Goal: Transaction & Acquisition: Purchase product/service

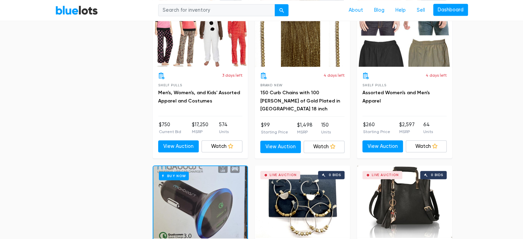
scroll to position [863, 0]
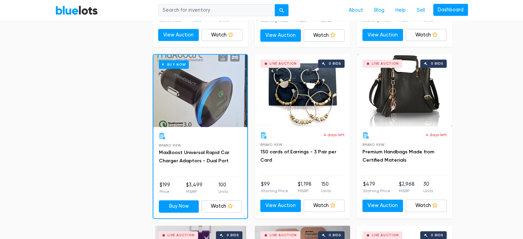
click at [189, 116] on div "Buy Now" at bounding box center [200, 91] width 94 height 72
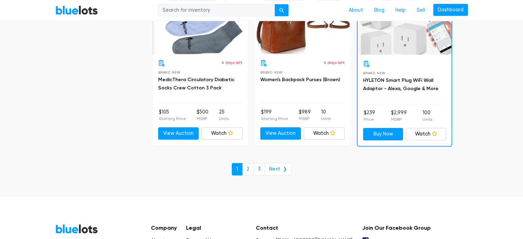
scroll to position [3000, 0]
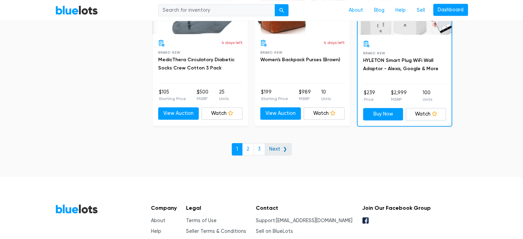
click at [278, 146] on link "Next ❯" at bounding box center [278, 149] width 27 height 12
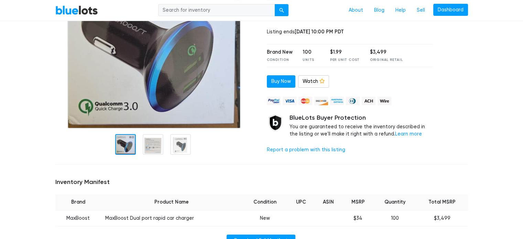
scroll to position [170, 0]
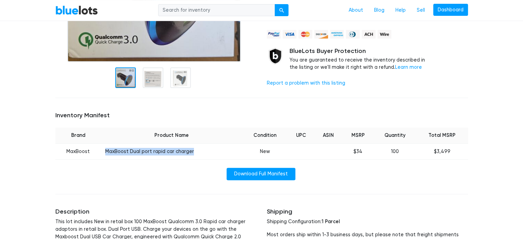
drag, startPoint x: 106, startPoint y: 151, endPoint x: 191, endPoint y: 155, distance: 85.4
click at [191, 155] on td "MaxBoost Dual port rapid car charger" at bounding box center [171, 151] width 141 height 16
copy td "MaxBoost Dual port rapid car charger"
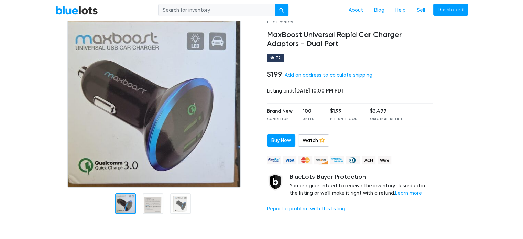
scroll to position [0, 0]
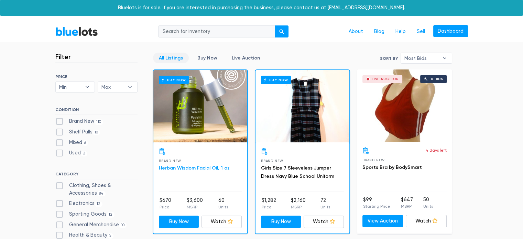
click at [161, 167] on link "Herban Wisdom Facial Oil, 1 oz" at bounding box center [194, 168] width 71 height 6
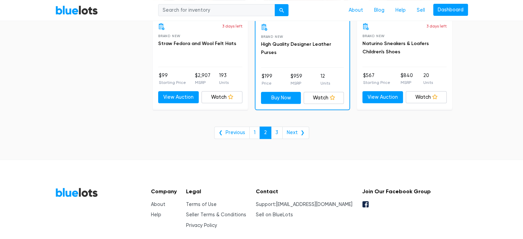
scroll to position [2874, 0]
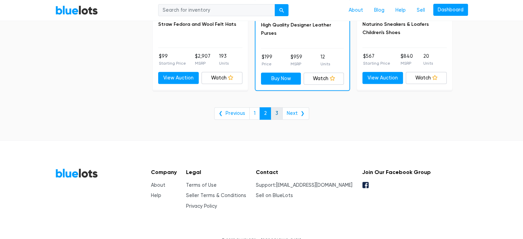
click at [275, 111] on link "3" at bounding box center [277, 113] width 12 height 12
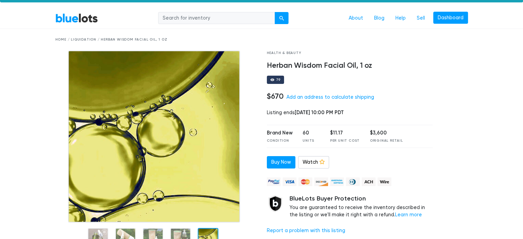
scroll to position [12, 0]
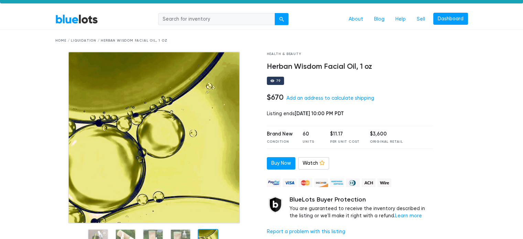
click at [264, 66] on div "Health & Beauty Herban Wisdom Facial Oil, 1 oz 79 $670 Add an address to calcul…" at bounding box center [350, 153] width 176 height 202
drag, startPoint x: 264, startPoint y: 66, endPoint x: 354, endPoint y: 71, distance: 89.9
click at [354, 71] on div "Health & Beauty Herban Wisdom Facial Oil, 1 oz 79 $670 Add an address to calcul…" at bounding box center [350, 153] width 176 height 202
copy div "Herban Wisdom Facial Oil, 1 oz 79"
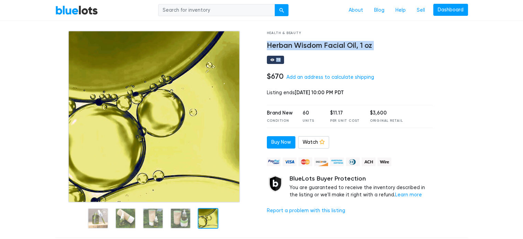
scroll to position [0, 0]
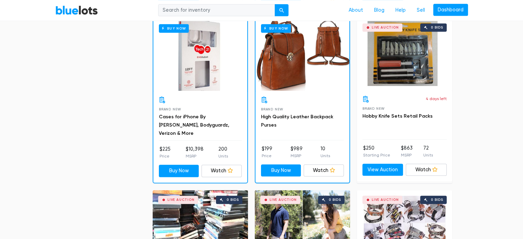
scroll to position [390, 0]
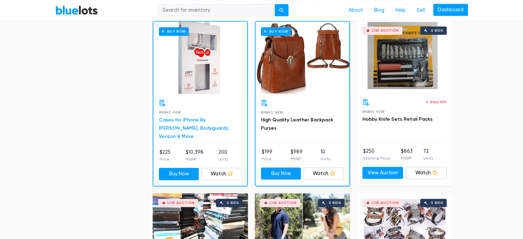
click at [187, 118] on link "Cases for iPhone By Zagg, Bodyguardz, Verizon & More" at bounding box center [194, 128] width 71 height 22
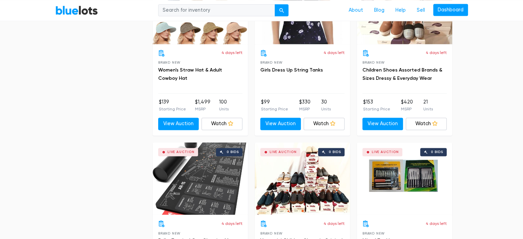
scroll to position [1186, 0]
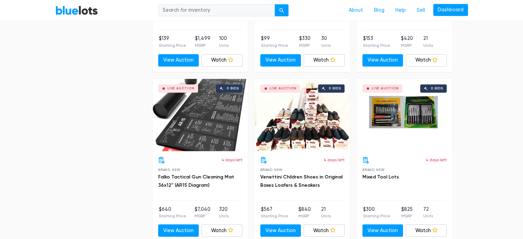
click at [213, 111] on div "Live Auction 0 bids" at bounding box center [200, 115] width 95 height 72
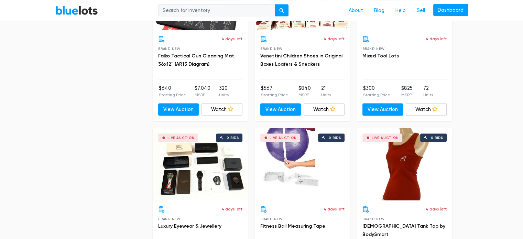
scroll to position [1250, 0]
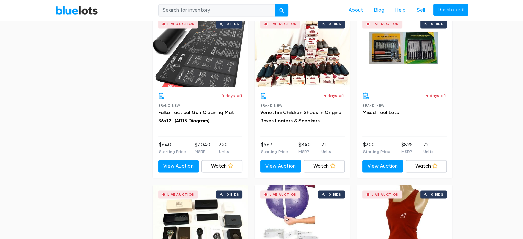
drag, startPoint x: 520, startPoint y: 123, endPoint x: 520, endPoint y: 129, distance: 5.5
click at [520, 129] on section "Filter Filter & Sort SORT BY Most Bids Ending Soonest Newly Listed Lowest Price…" at bounding box center [261, 20] width 523 height 2457
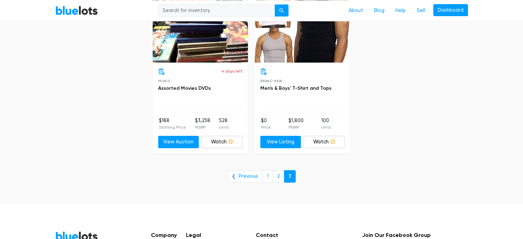
scroll to position [2303, 0]
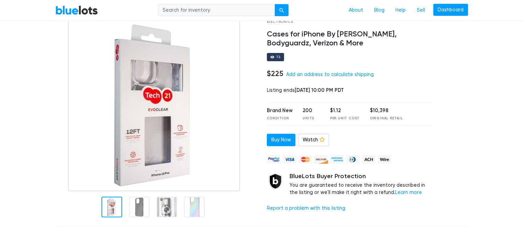
scroll to position [49, 0]
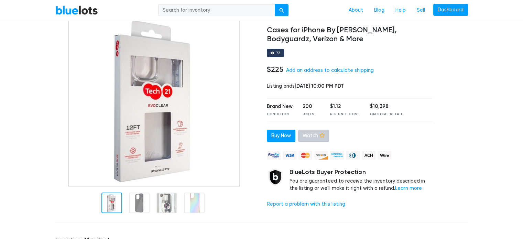
click at [322, 137] on icon at bounding box center [321, 135] width 5 height 5
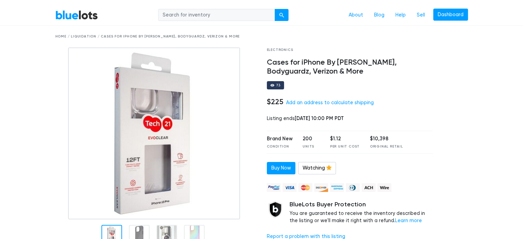
scroll to position [18, 0]
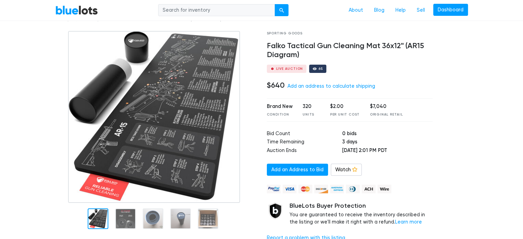
scroll to position [34, 0]
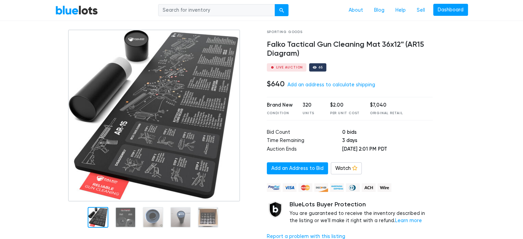
drag, startPoint x: 522, startPoint y: 55, endPoint x: 520, endPoint y: 64, distance: 9.6
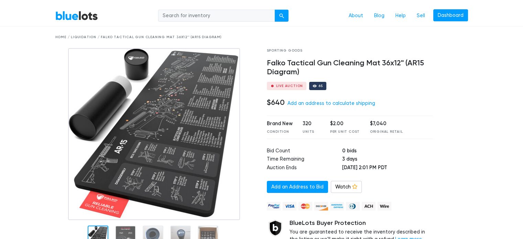
scroll to position [0, 0]
